Goal: Communication & Community: Answer question/provide support

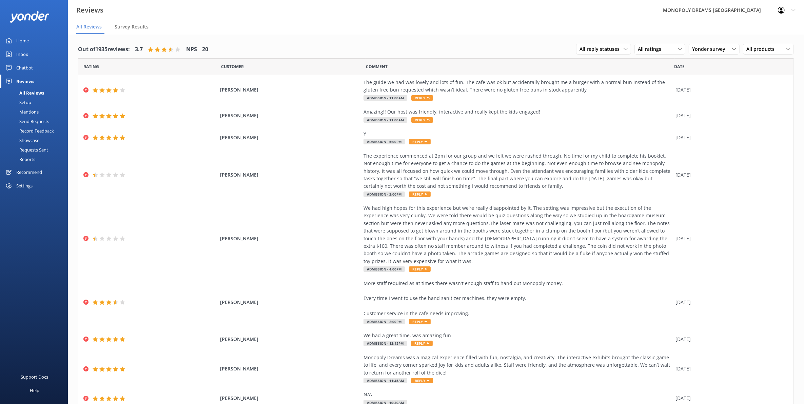
click at [25, 79] on div "Reviews" at bounding box center [25, 82] width 18 height 14
click at [607, 50] on span "All reply statuses" at bounding box center [602, 48] width 44 height 7
drag, startPoint x: 641, startPoint y: 46, endPoint x: 643, endPoint y: 52, distance: 6.1
click at [641, 46] on span "All ratings" at bounding box center [651, 48] width 27 height 7
click at [641, 53] on div "Yonder survey All sources Yonder survey Heard by staff Facebook reviews Google …" at bounding box center [714, 49] width 51 height 11
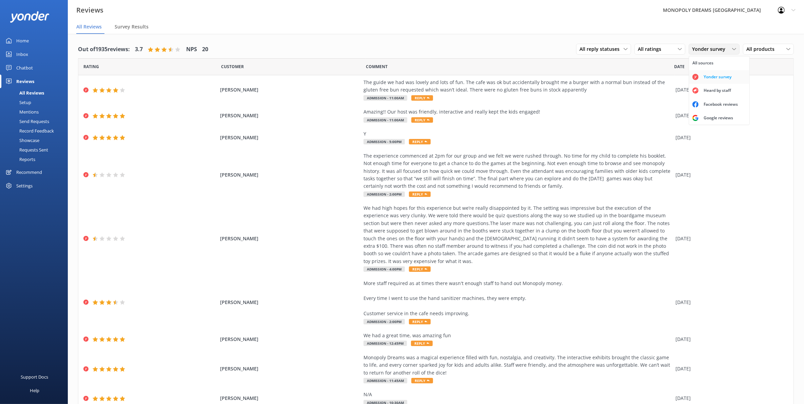
click at [641, 77] on div "Yonder survey" at bounding box center [718, 77] width 38 height 7
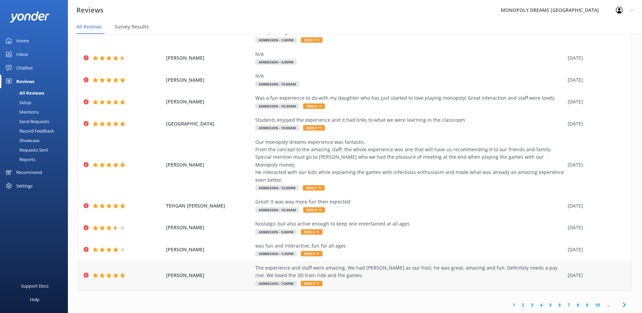
scroll to position [14, 0]
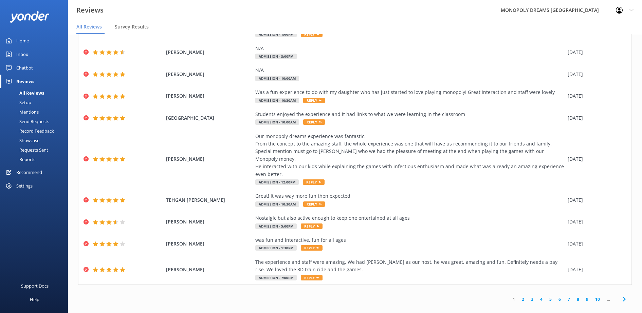
click at [518, 296] on link "2" at bounding box center [522, 299] width 9 height 6
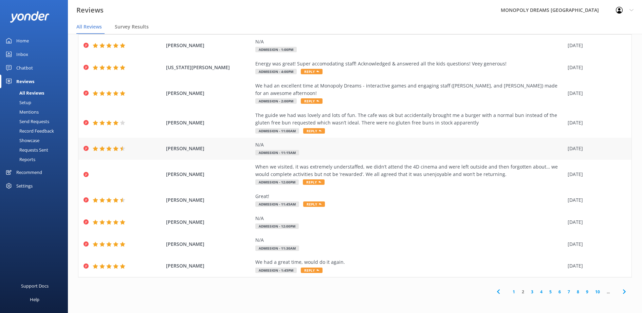
scroll to position [27, 0]
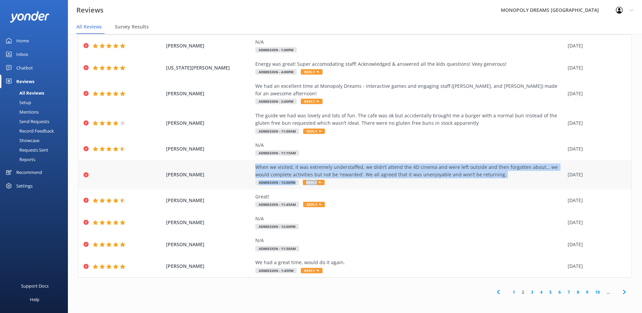
drag, startPoint x: 248, startPoint y: 163, endPoint x: 491, endPoint y: 179, distance: 243.8
click at [491, 179] on div "[PERSON_NAME] When we visited, it was extremely understaffed, we didn’t attend …" at bounding box center [354, 175] width 553 height 30
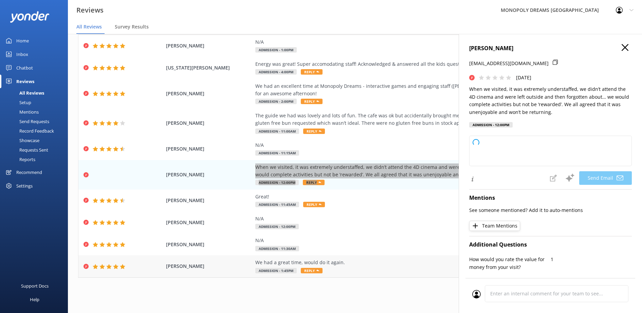
type textarea "Hi [PERSON_NAME], Thank you for sharing your feedback. We're very sorry to hear…"
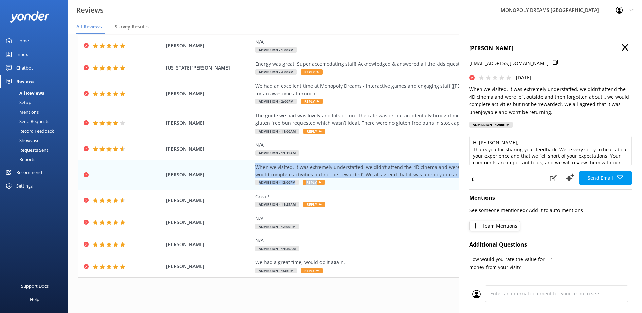
click at [556, 33] on nav "All Reviews Survey Results" at bounding box center [355, 27] width 574 height 14
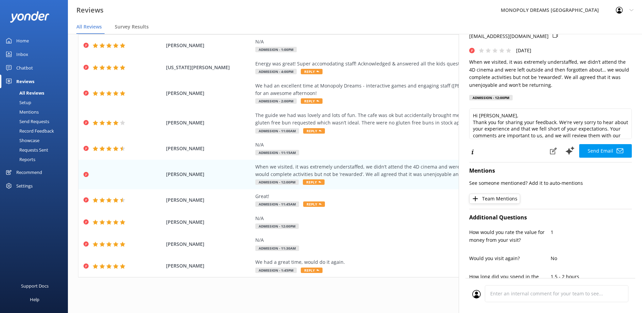
scroll to position [0, 0]
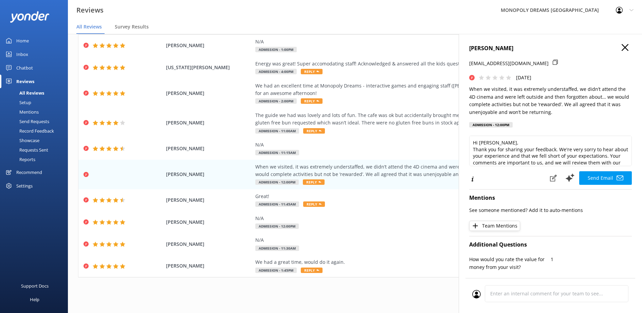
click at [621, 47] on icon at bounding box center [624, 47] width 7 height 7
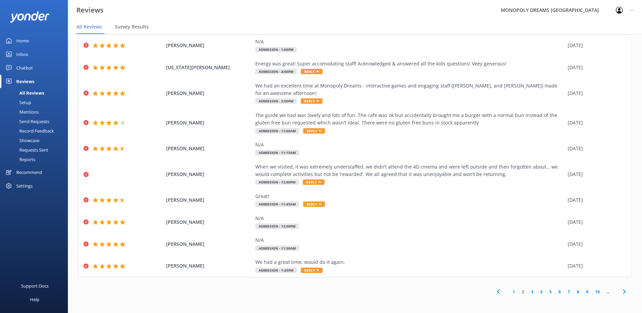
click at [527, 292] on link "3" at bounding box center [531, 292] width 9 height 6
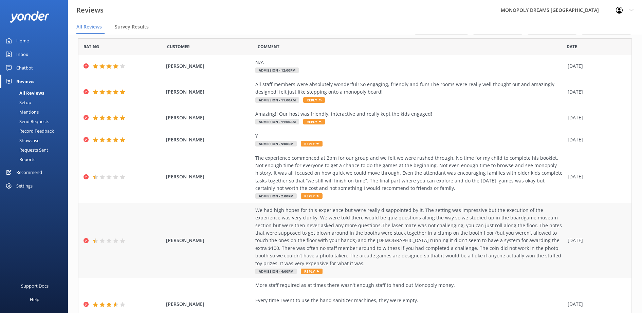
scroll to position [7, 0]
click at [430, 170] on div "The experience commenced at 2pm for our group and we felt we were rushed throug…" at bounding box center [409, 173] width 309 height 38
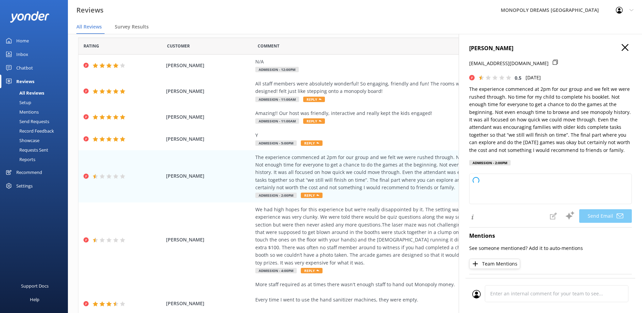
type textarea "Hi [PERSON_NAME], Thank you for sharing your feedback with us. We’re truly sorr…"
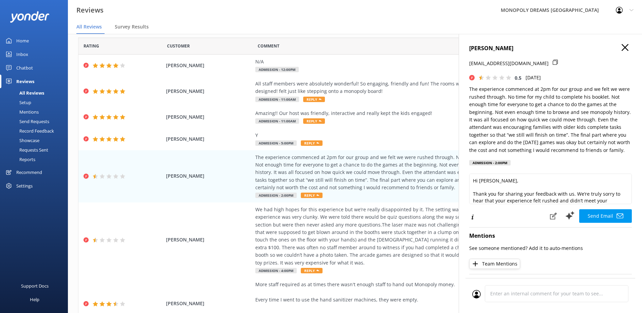
click at [509, 19] on div "Reviews MONOPOLY DREAMS [GEOGRAPHIC_DATA] Profile Settings Logout" at bounding box center [321, 10] width 642 height 20
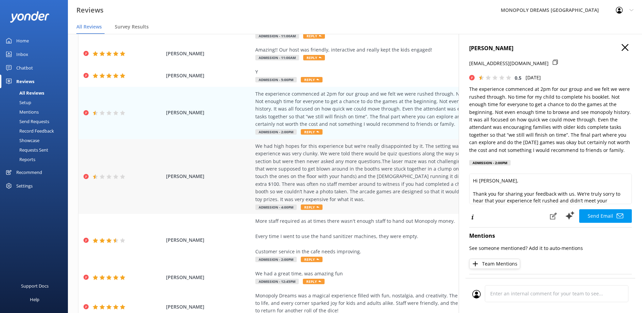
scroll to position [71, 0]
click at [283, 164] on div "We had high hopes for this experience but we’re really disappointed by it. The …" at bounding box center [409, 172] width 309 height 61
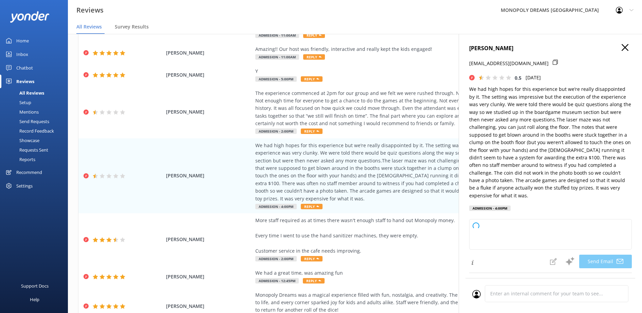
click at [621, 47] on use at bounding box center [624, 47] width 7 height 7
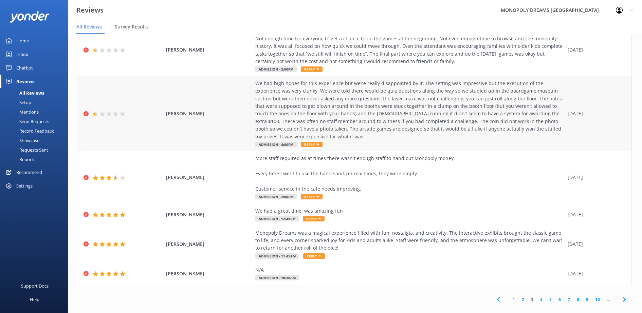
scroll to position [0, 0]
